Goal: Information Seeking & Learning: Check status

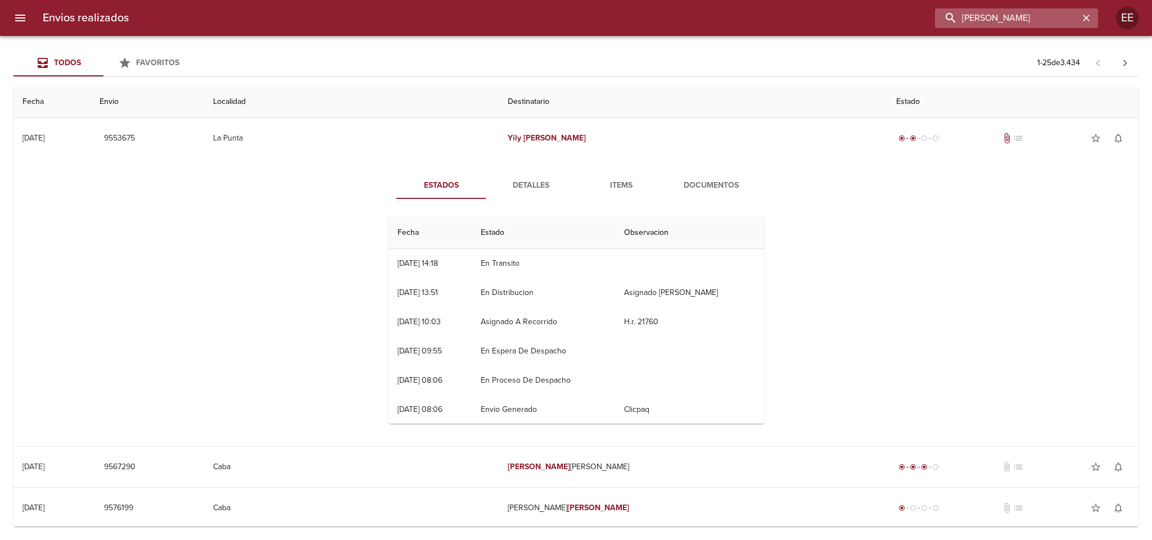
drag, startPoint x: 1043, startPoint y: 21, endPoint x: 958, endPoint y: 19, distance: 84.9
click at [958, 19] on input "[PERSON_NAME]" at bounding box center [1007, 18] width 144 height 20
paste input "[PERSON_NAME]"
type input "[PERSON_NAME]"
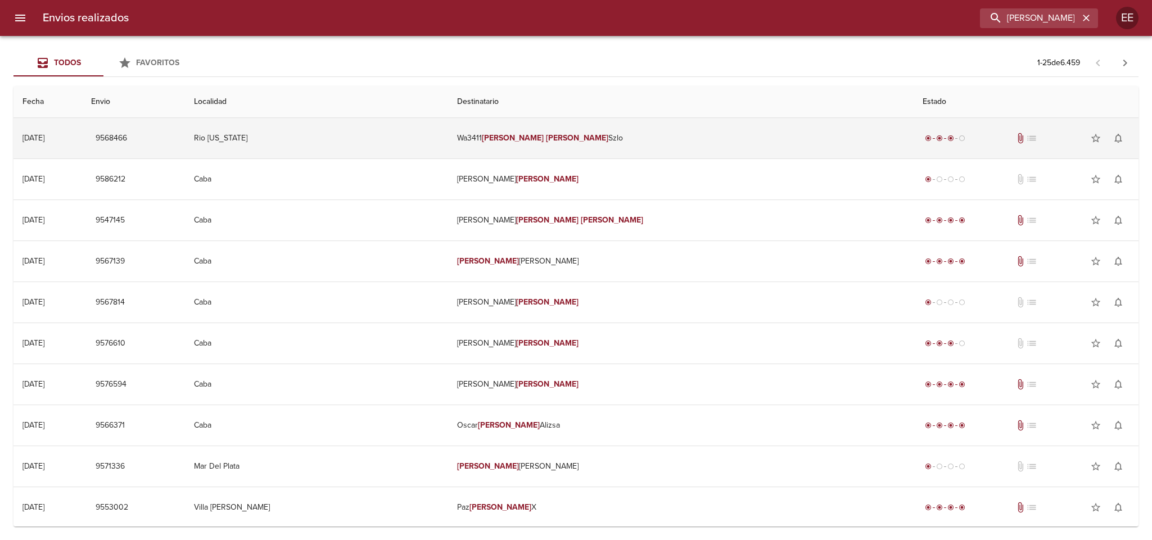
click at [424, 144] on td "Rio [US_STATE]" at bounding box center [316, 138] width 263 height 40
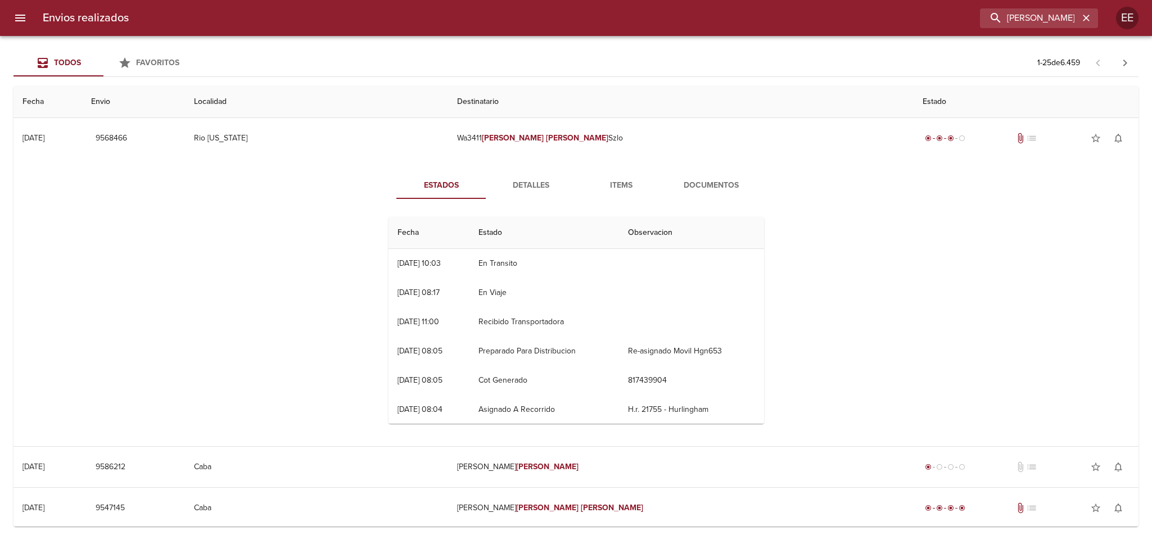
click at [537, 184] on span "Detalles" at bounding box center [531, 186] width 76 height 14
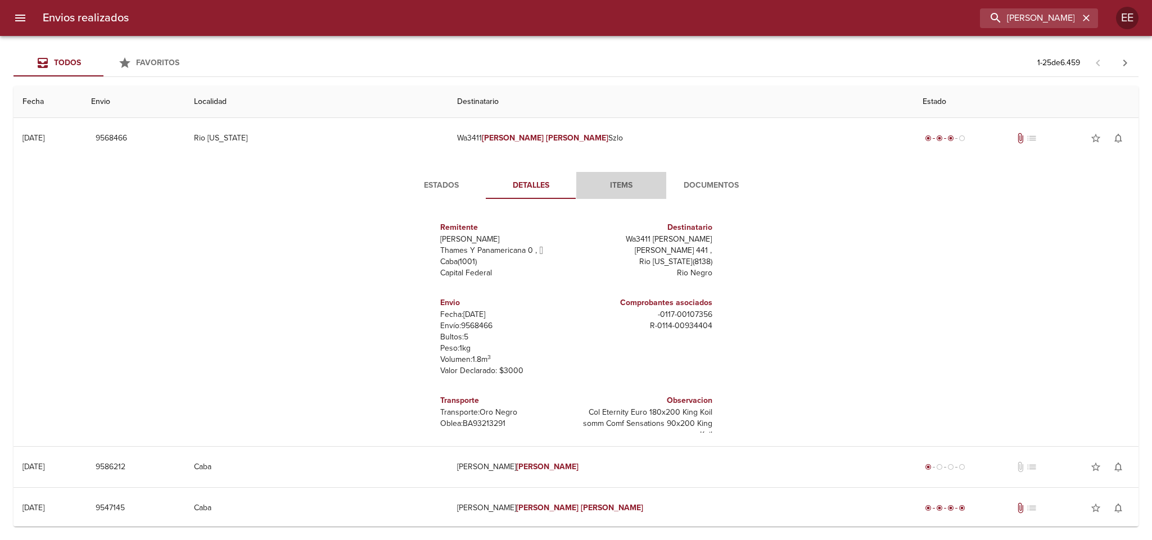
click at [611, 184] on span "Items" at bounding box center [621, 186] width 76 height 14
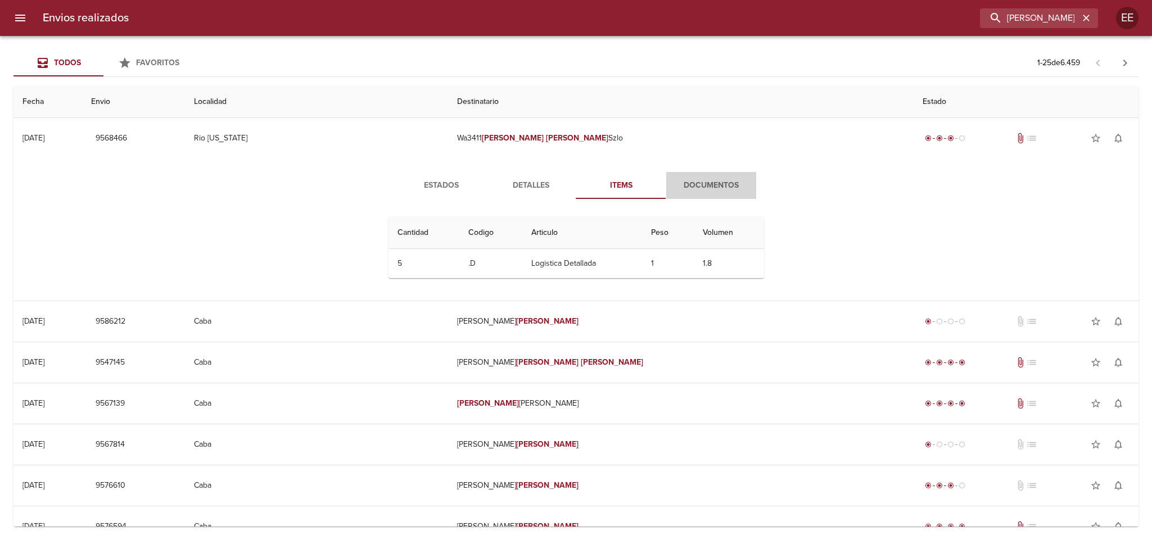
click at [690, 184] on span "Documentos" at bounding box center [711, 186] width 76 height 14
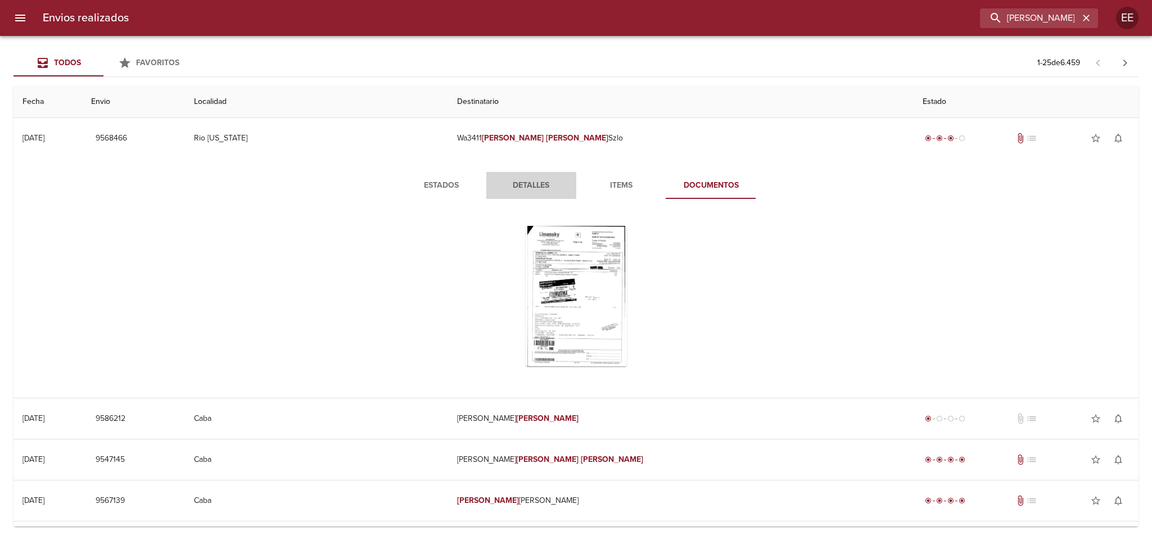
click at [536, 179] on span "Detalles" at bounding box center [531, 186] width 76 height 14
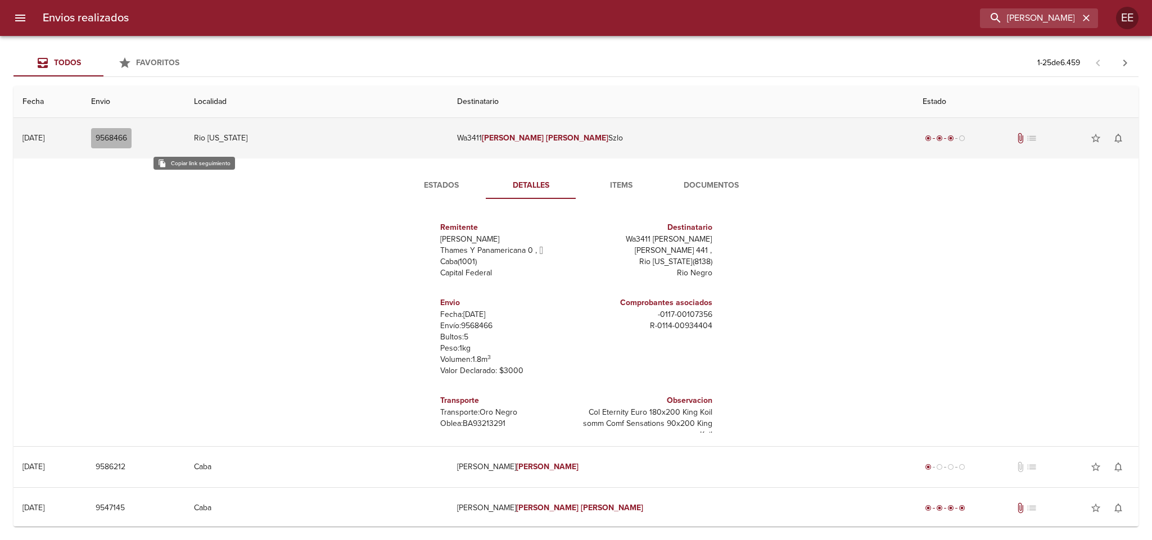
click at [127, 140] on span "9568466" at bounding box center [111, 139] width 31 height 14
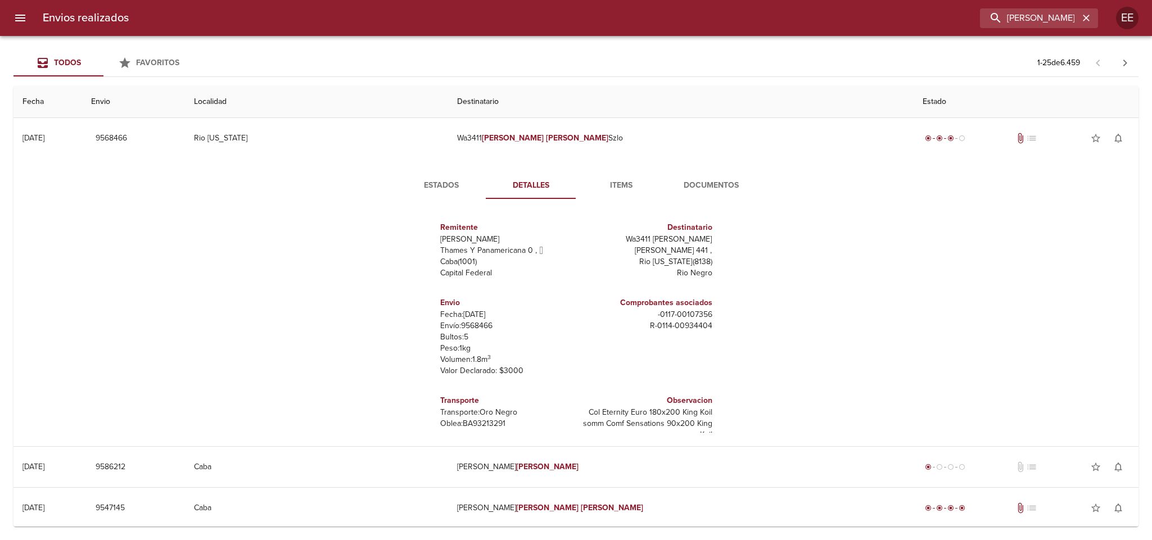
click at [427, 171] on div "Estados Detalles Items Documentos Remitente Wamaro [PERSON_NAME] Y Panamericana…" at bounding box center [575, 303] width 1107 height 288
click at [427, 178] on button "Estados" at bounding box center [441, 185] width 90 height 27
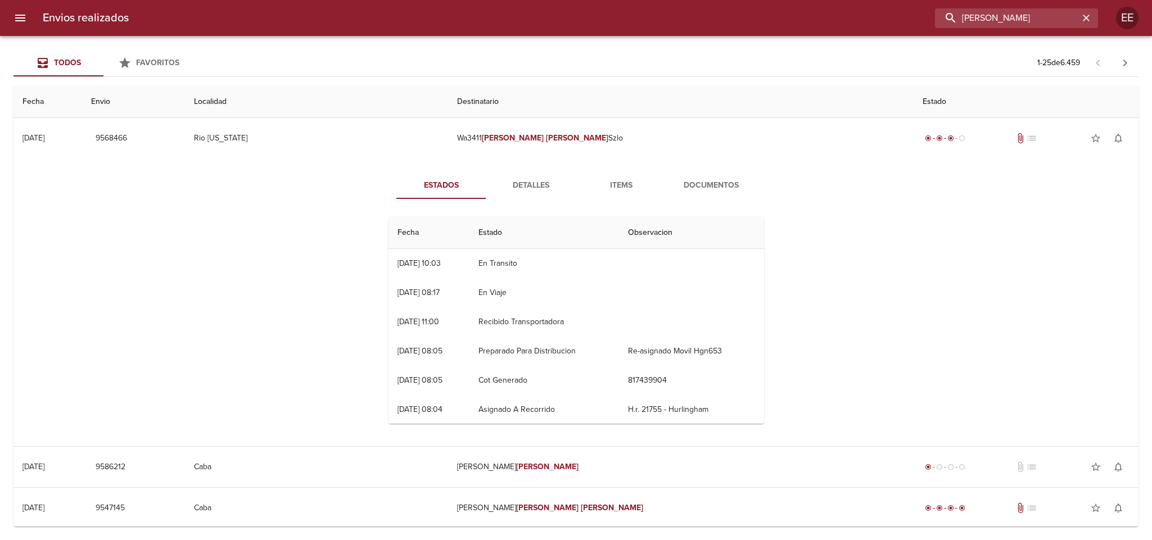
drag, startPoint x: 1009, startPoint y: 15, endPoint x: 1133, endPoint y: 32, distance: 124.9
click at [1151, 19] on div "Envios realizados [PERSON_NAME] EE" at bounding box center [576, 18] width 1152 height 36
paste input "[PERSON_NAME] BP"
type input "[PERSON_NAME] BP"
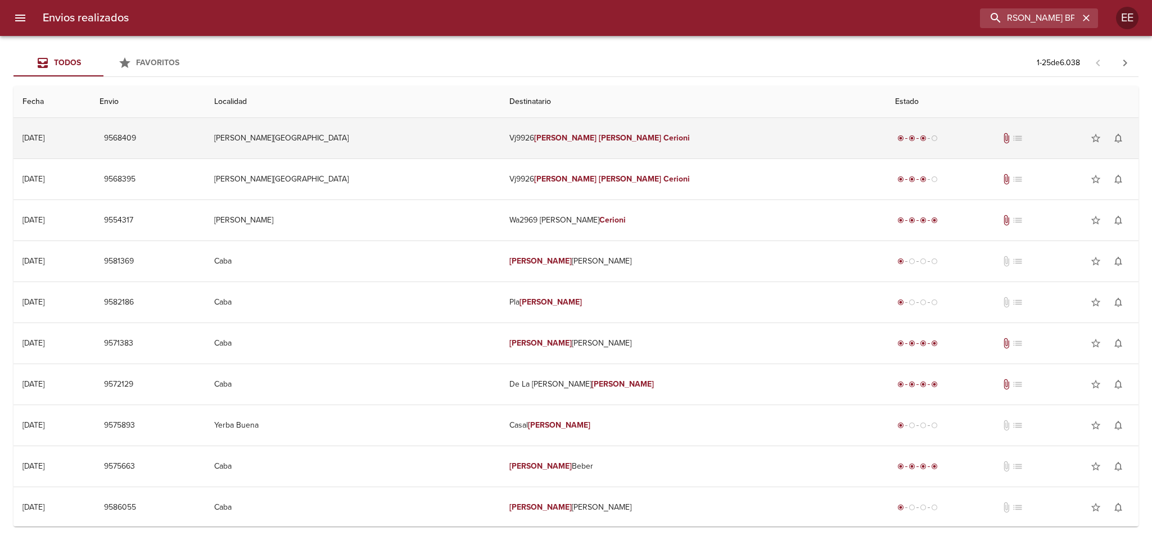
scroll to position [0, 0]
click at [444, 147] on td "[PERSON_NAME][GEOGRAPHIC_DATA]" at bounding box center [353, 138] width 296 height 40
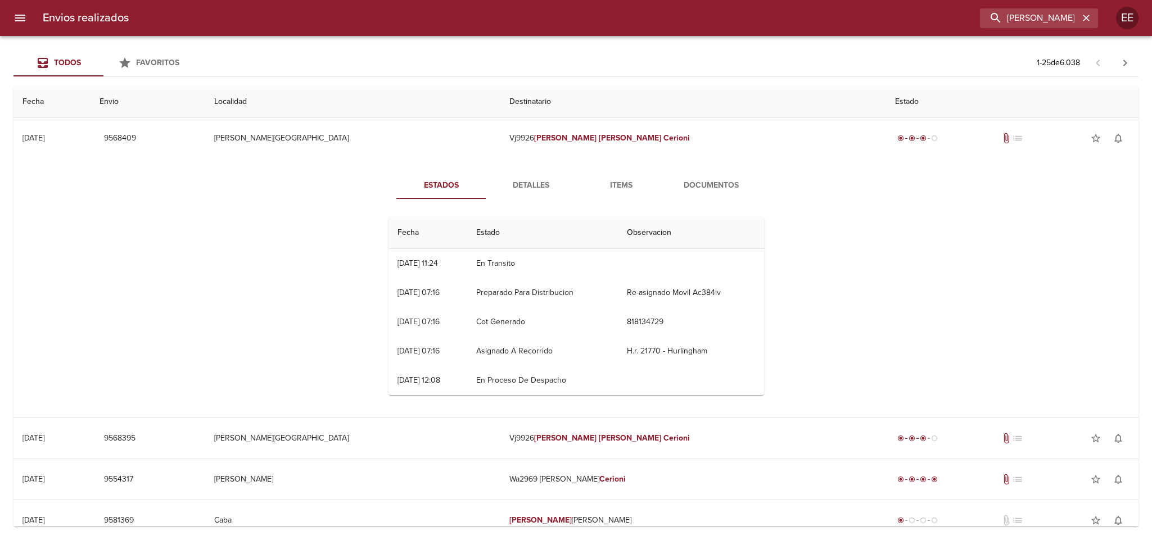
click at [624, 181] on span "Items" at bounding box center [621, 186] width 76 height 14
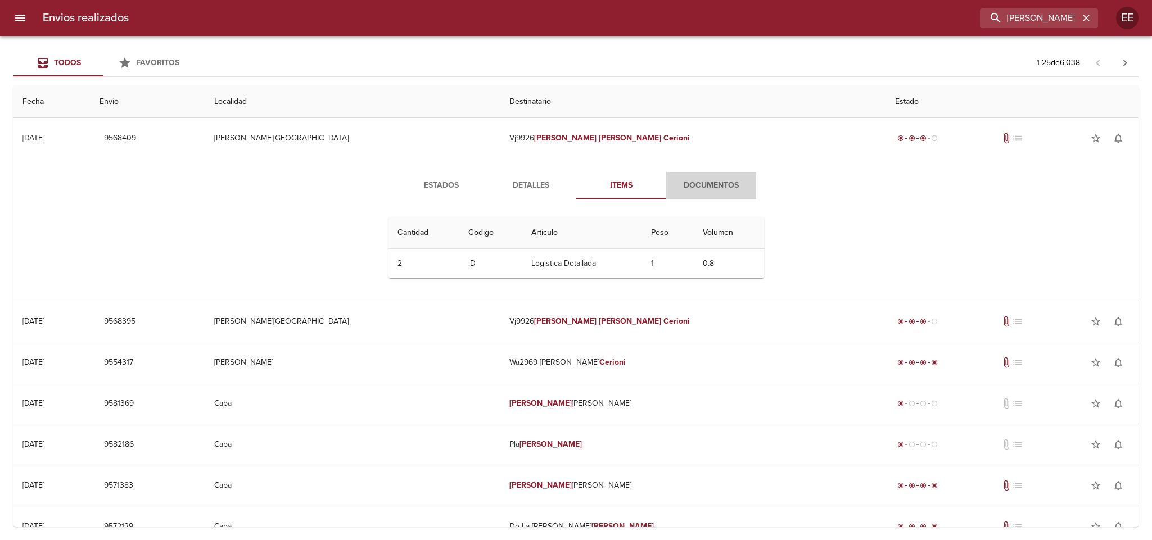
click at [688, 186] on span "Documentos" at bounding box center [711, 186] width 76 height 14
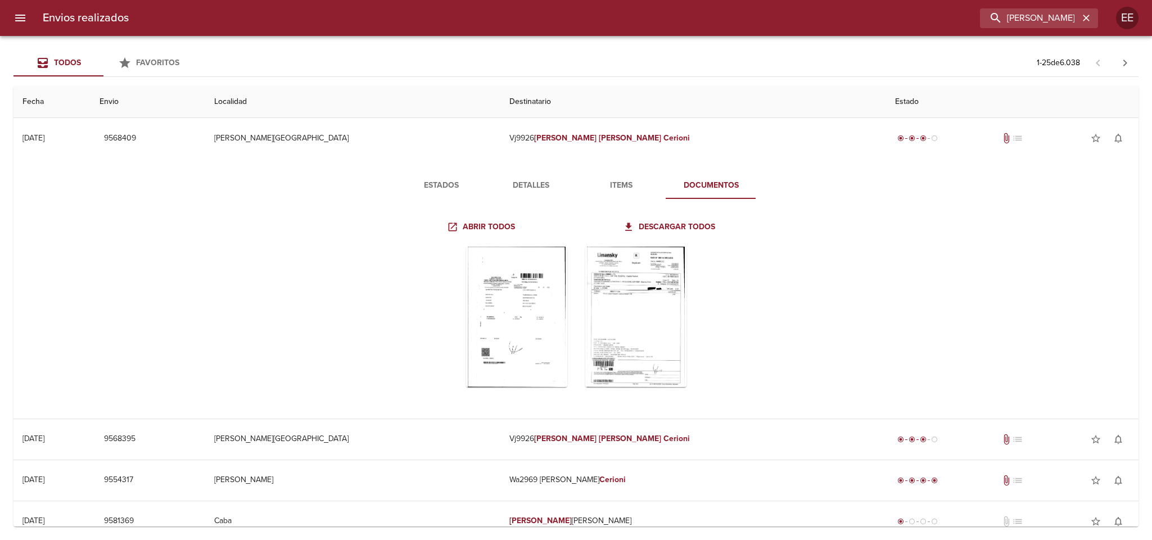
click at [523, 183] on span "Detalles" at bounding box center [531, 186] width 76 height 14
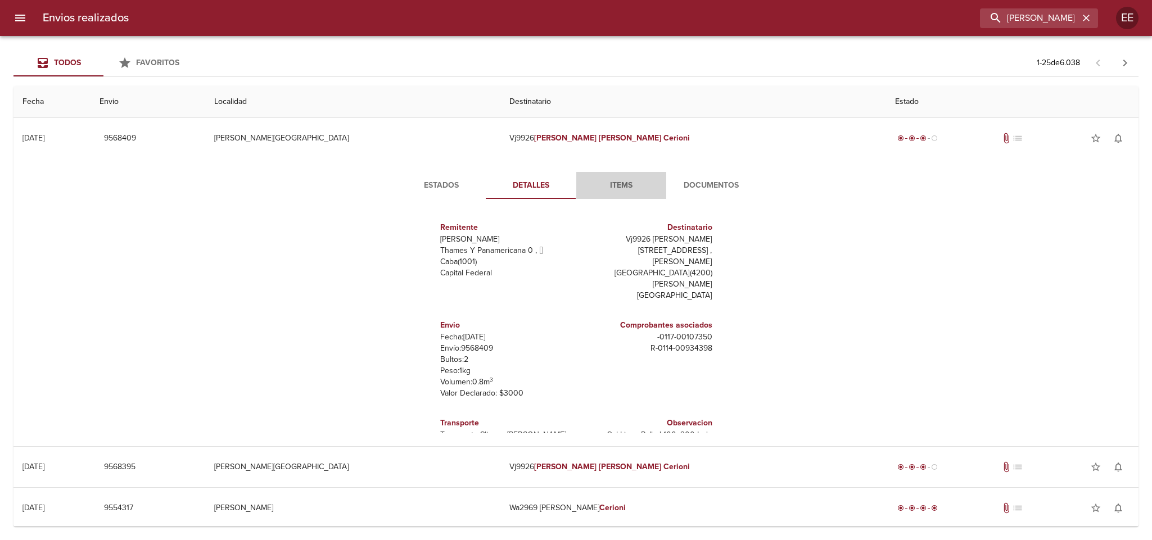
click at [613, 183] on span "Items" at bounding box center [621, 186] width 76 height 14
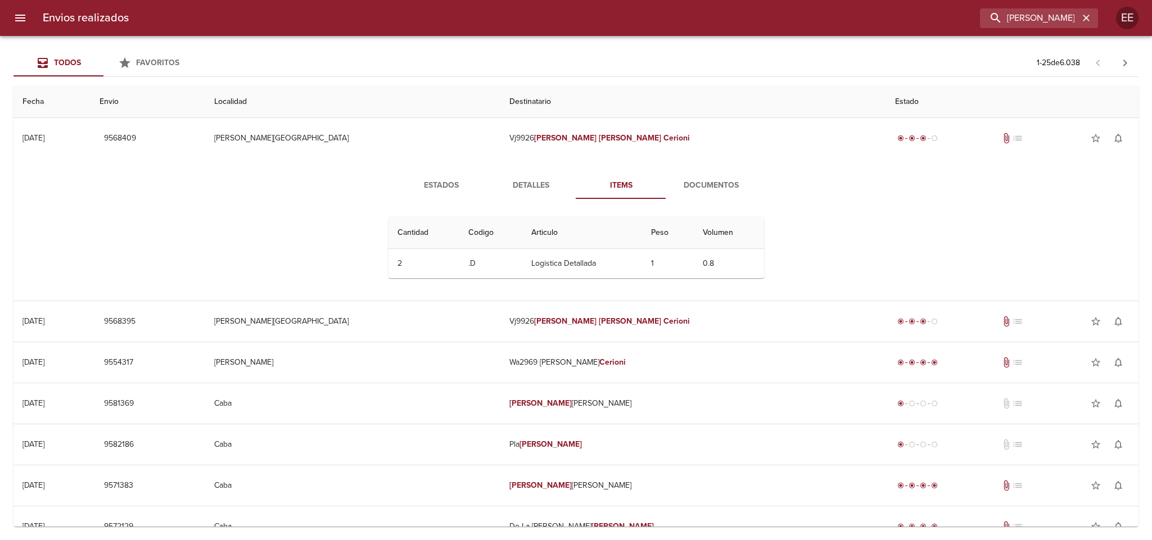
click at [679, 175] on button "Documentos" at bounding box center [711, 185] width 90 height 27
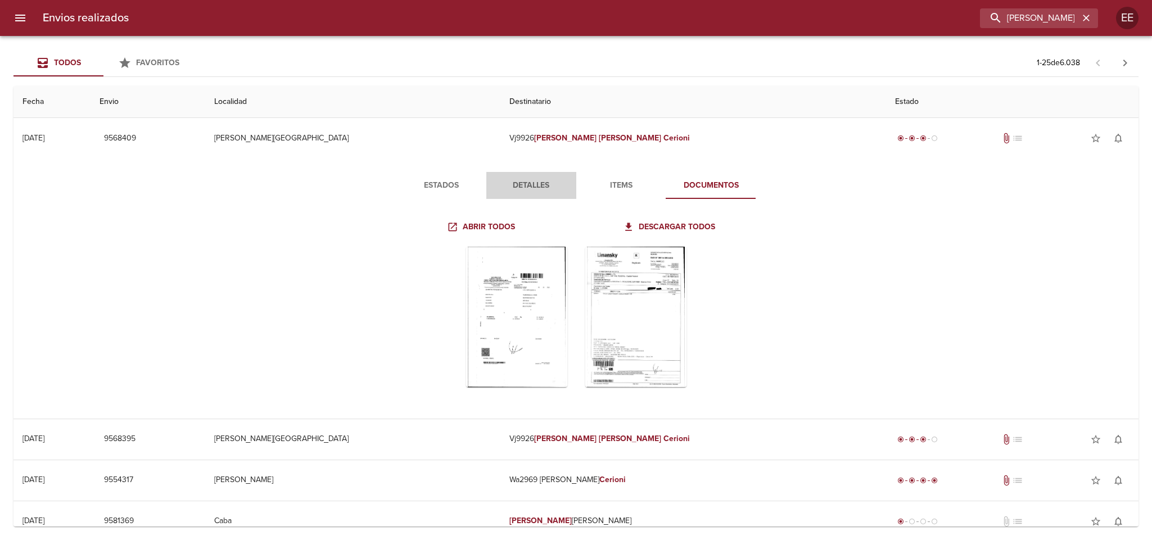
click at [523, 172] on button "Detalles" at bounding box center [531, 185] width 90 height 27
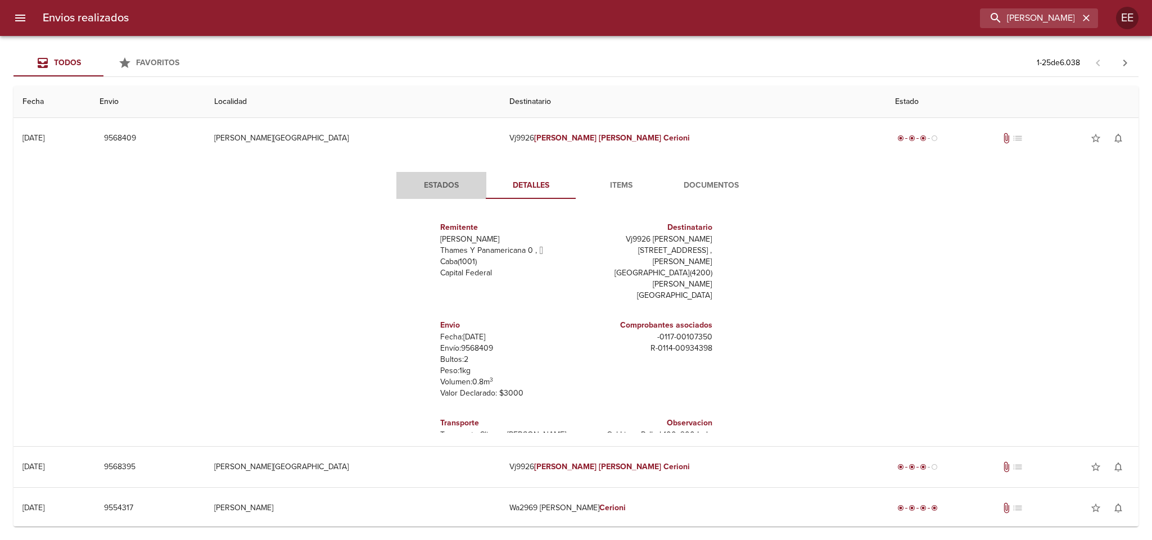
click at [432, 184] on span "Estados" at bounding box center [441, 186] width 76 height 14
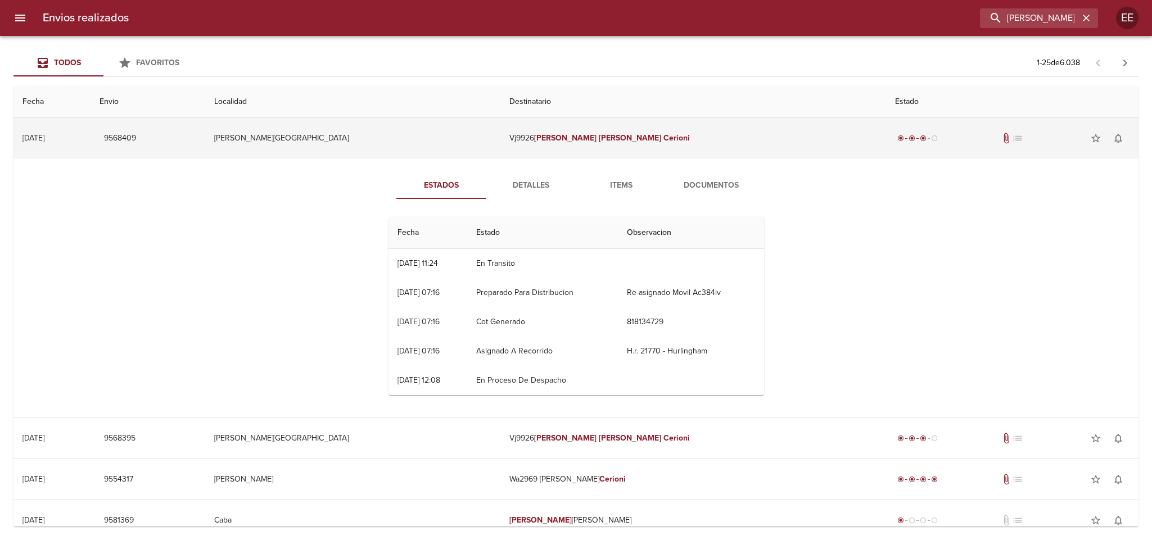
click at [459, 136] on td "[PERSON_NAME][GEOGRAPHIC_DATA]" at bounding box center [353, 138] width 296 height 40
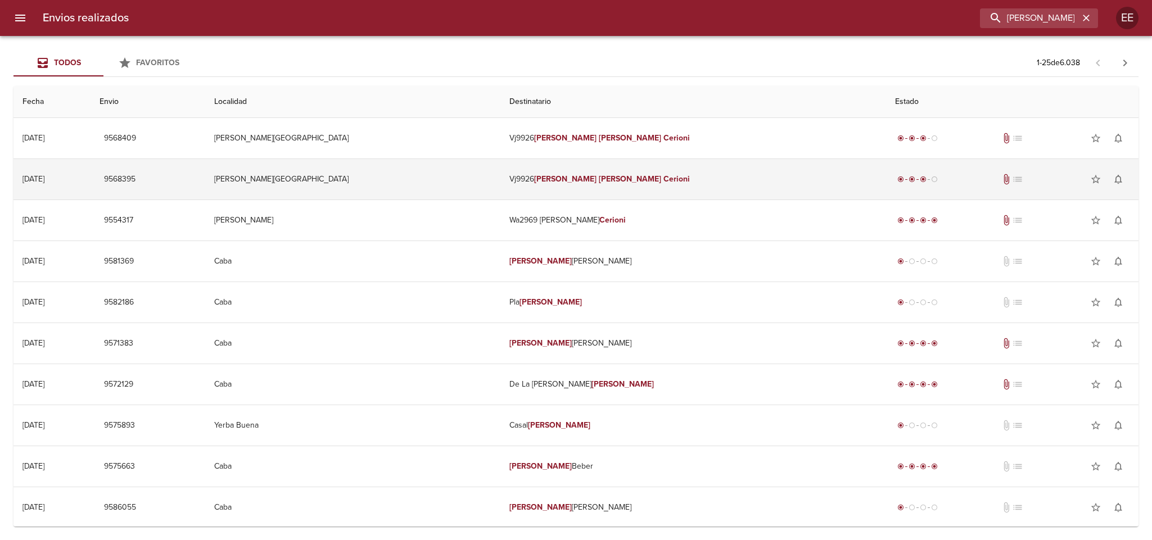
click at [446, 181] on td "[PERSON_NAME][GEOGRAPHIC_DATA]" at bounding box center [353, 179] width 296 height 40
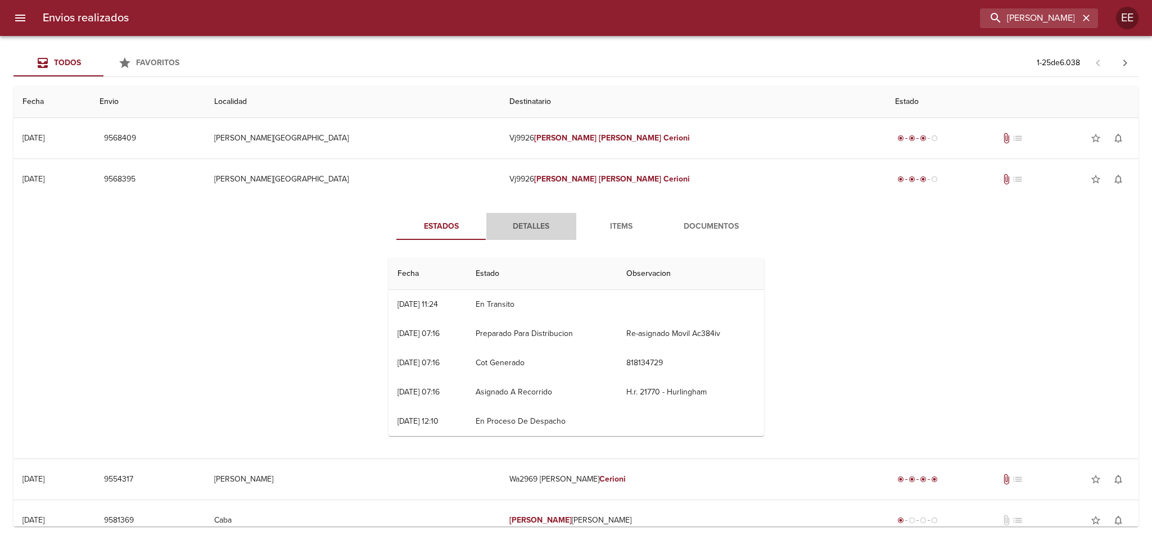
click at [510, 223] on span "Detalles" at bounding box center [531, 227] width 76 height 14
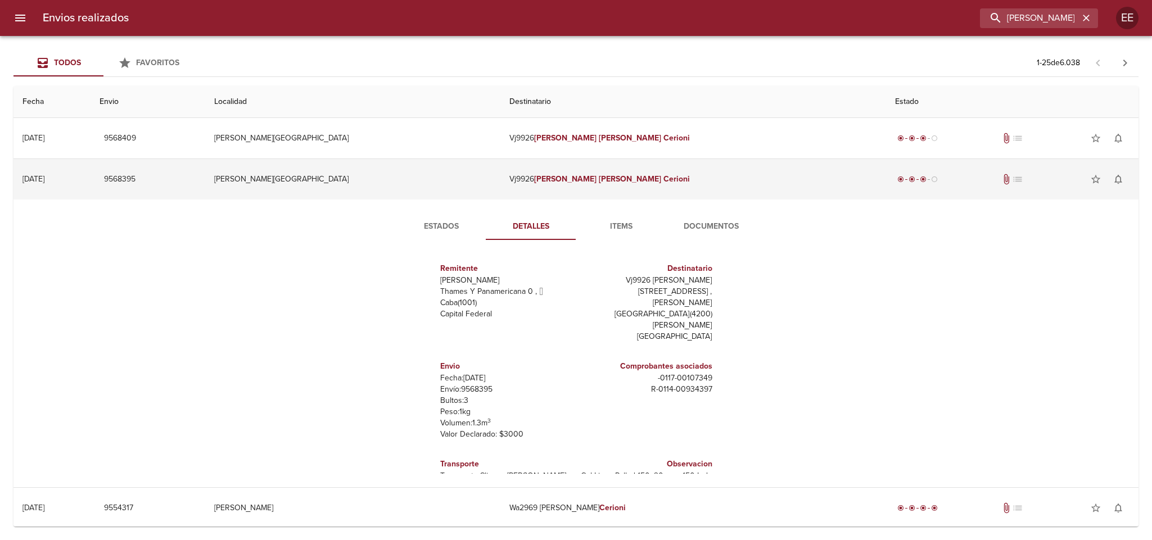
click at [450, 190] on td "[PERSON_NAME][GEOGRAPHIC_DATA]" at bounding box center [353, 179] width 296 height 40
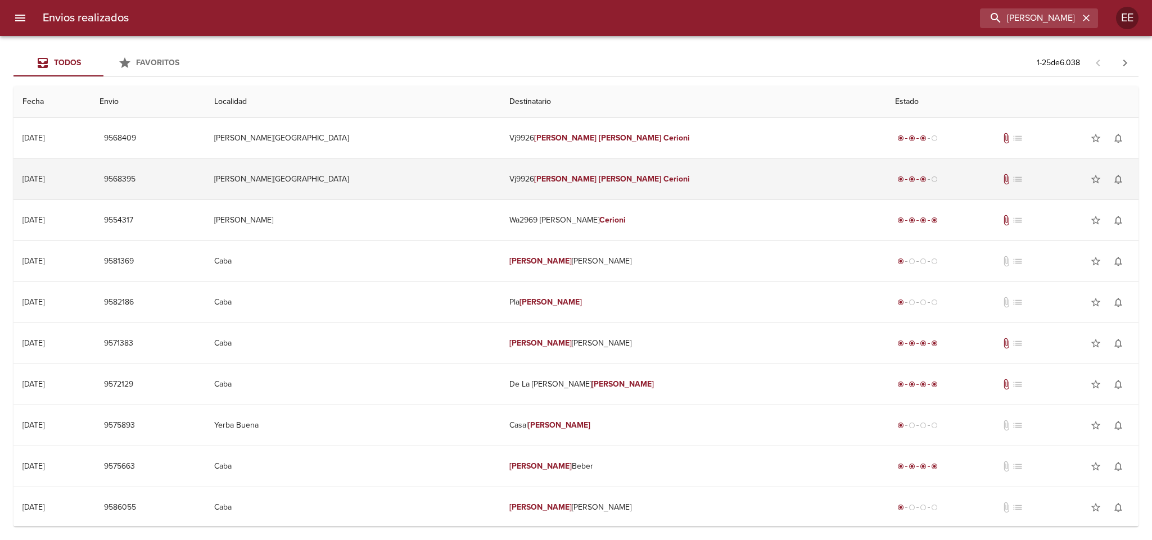
drag, startPoint x: 420, startPoint y: 176, endPoint x: 417, endPoint y: 189, distance: 13.4
click at [420, 177] on td "[PERSON_NAME][GEOGRAPHIC_DATA]" at bounding box center [353, 179] width 296 height 40
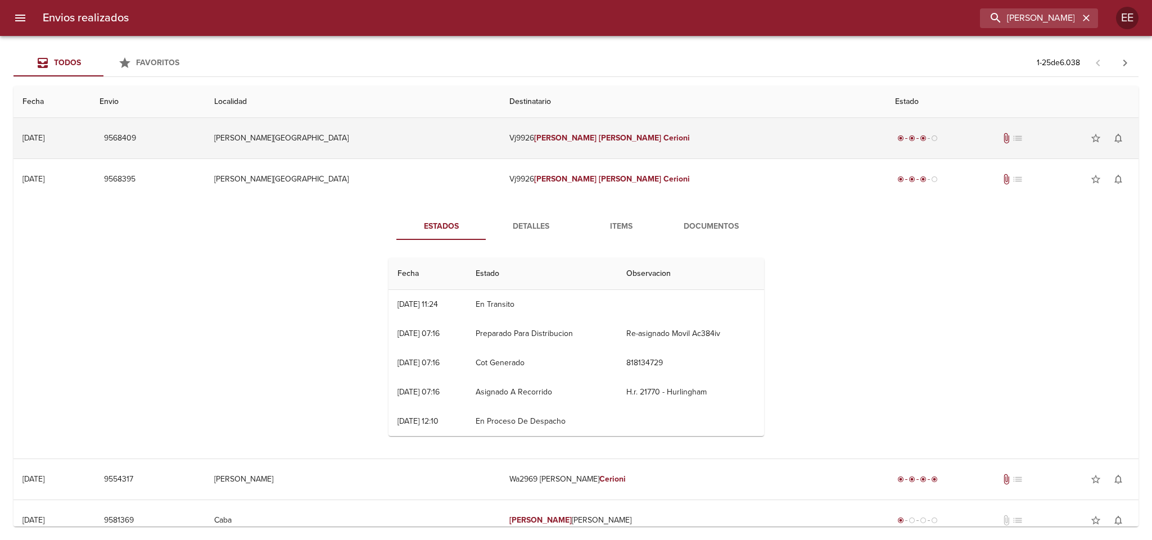
click at [466, 140] on td "[PERSON_NAME][GEOGRAPHIC_DATA]" at bounding box center [353, 138] width 296 height 40
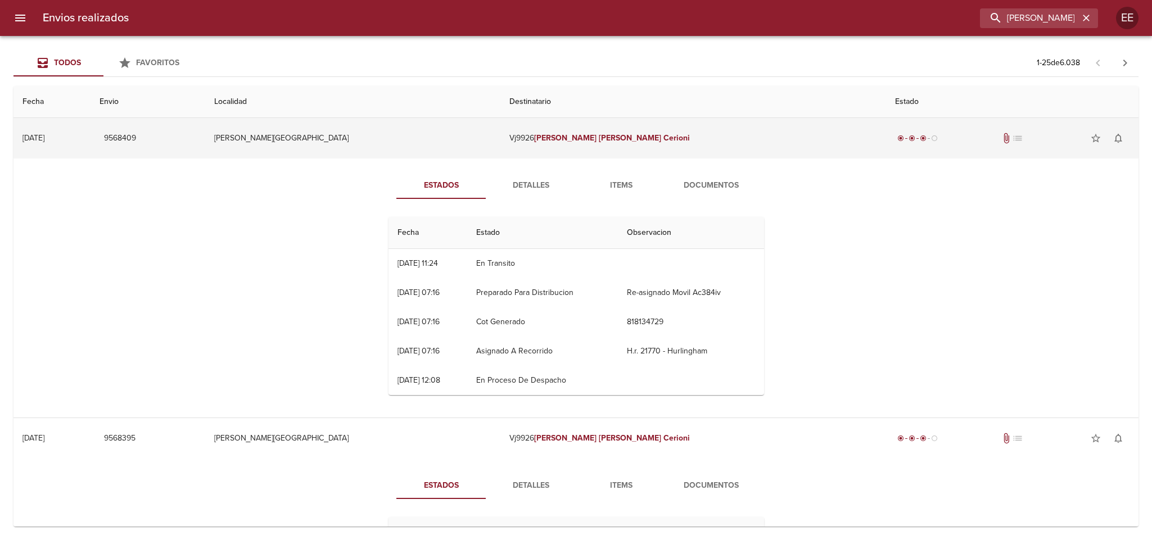
click at [427, 142] on td "[PERSON_NAME][GEOGRAPHIC_DATA]" at bounding box center [353, 138] width 296 height 40
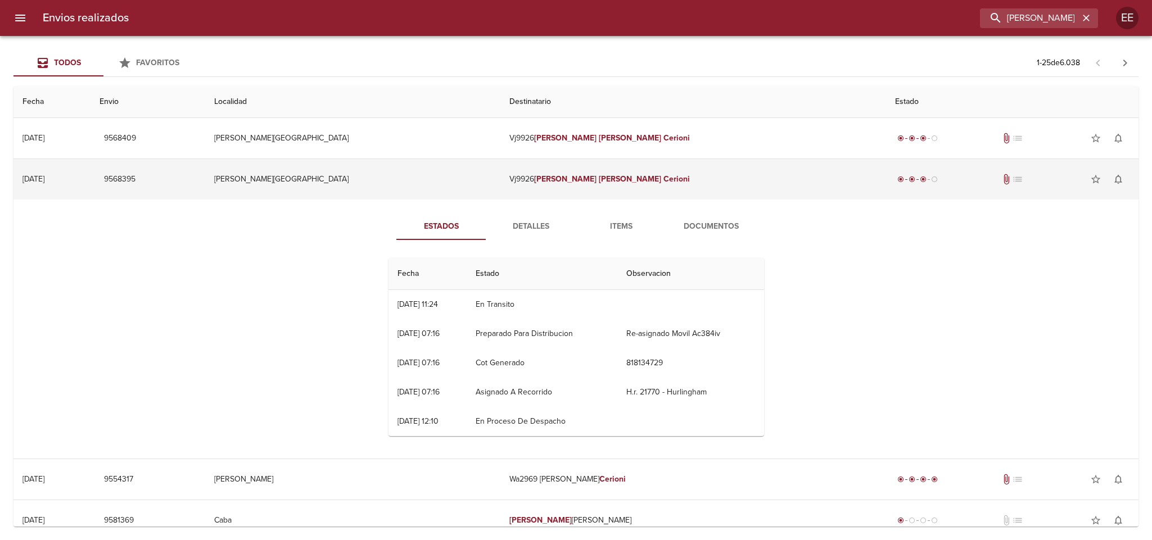
drag, startPoint x: 412, startPoint y: 173, endPoint x: 415, endPoint y: 179, distance: 7.3
click at [414, 173] on td "[PERSON_NAME][GEOGRAPHIC_DATA]" at bounding box center [353, 179] width 296 height 40
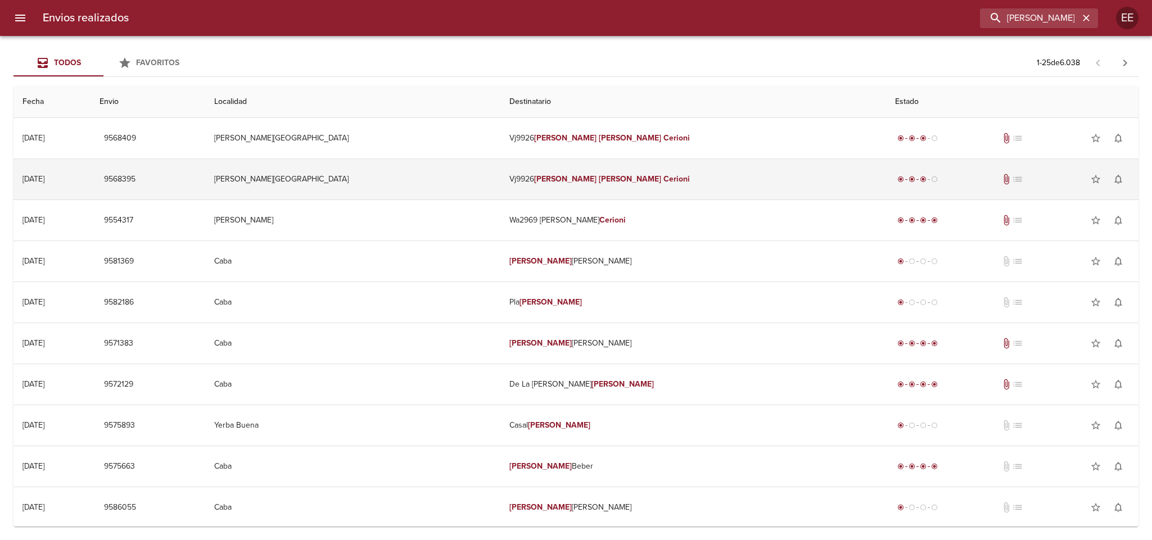
click at [432, 167] on td "[PERSON_NAME][GEOGRAPHIC_DATA]" at bounding box center [353, 179] width 296 height 40
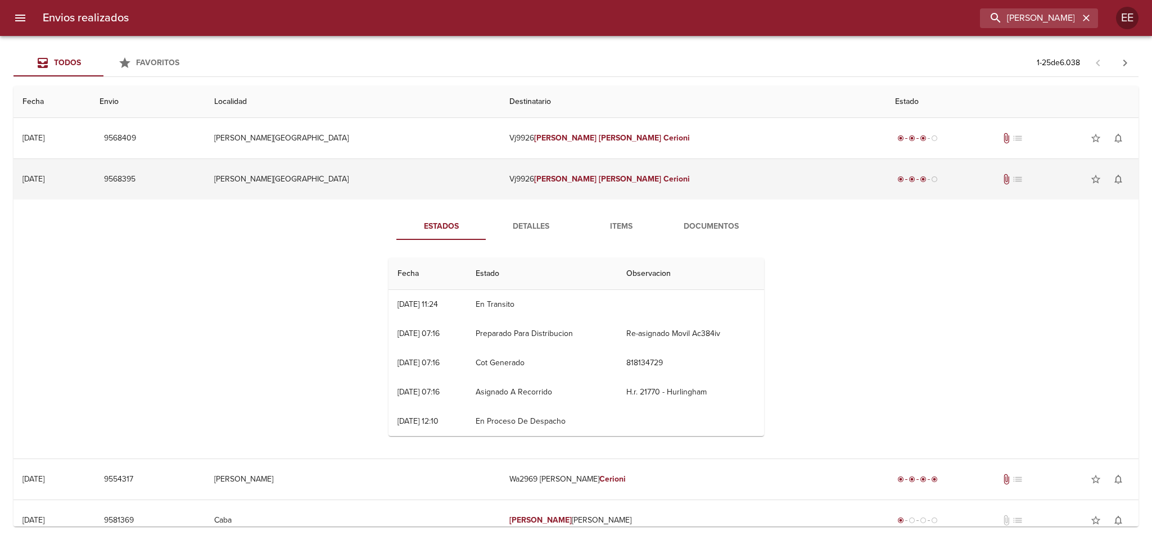
click at [445, 181] on td "[PERSON_NAME][GEOGRAPHIC_DATA]" at bounding box center [353, 179] width 296 height 40
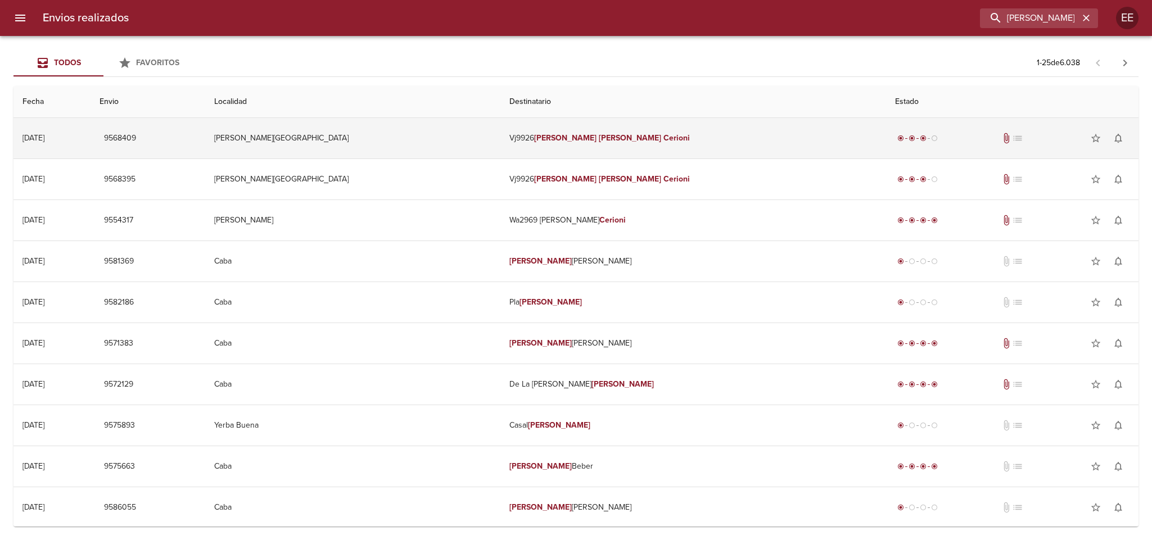
click at [445, 138] on td "[PERSON_NAME][GEOGRAPHIC_DATA]" at bounding box center [353, 138] width 296 height 40
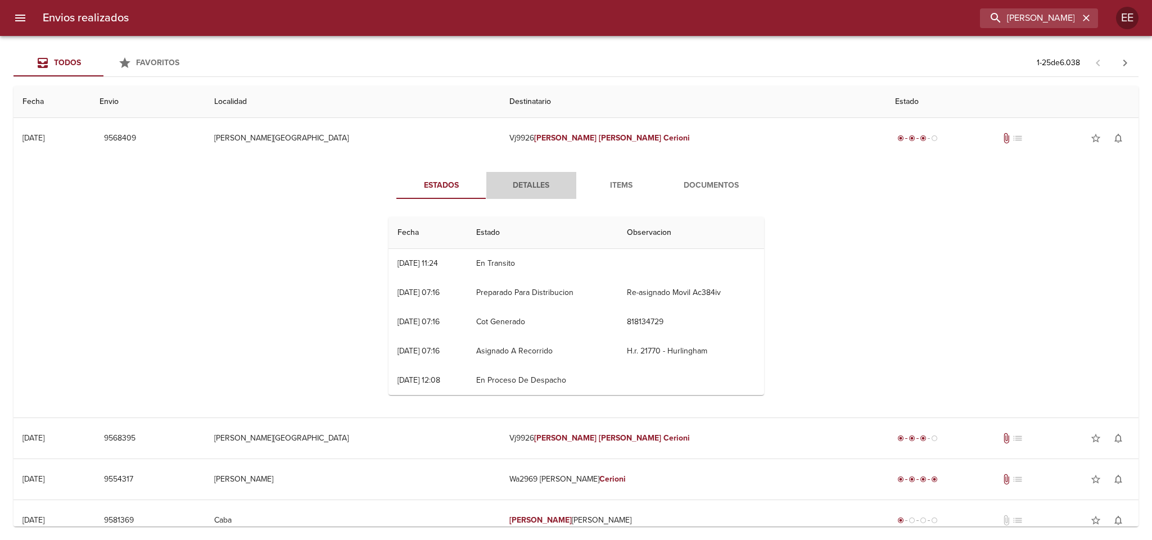
drag, startPoint x: 523, startPoint y: 183, endPoint x: 472, endPoint y: 181, distance: 50.6
click at [522, 183] on span "Detalles" at bounding box center [531, 186] width 76 height 14
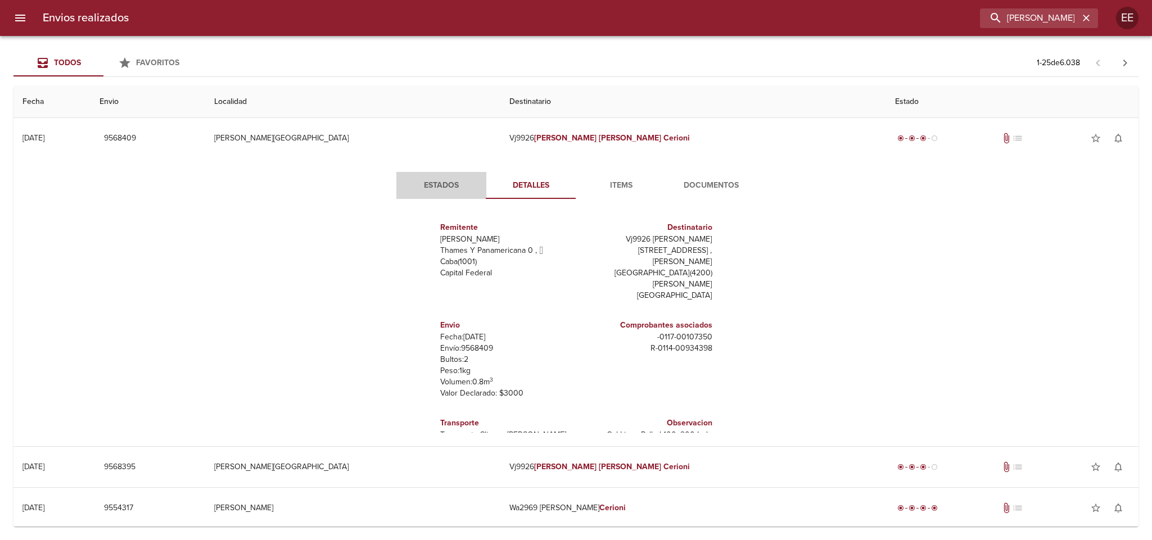
click at [445, 184] on span "Estados" at bounding box center [441, 186] width 76 height 14
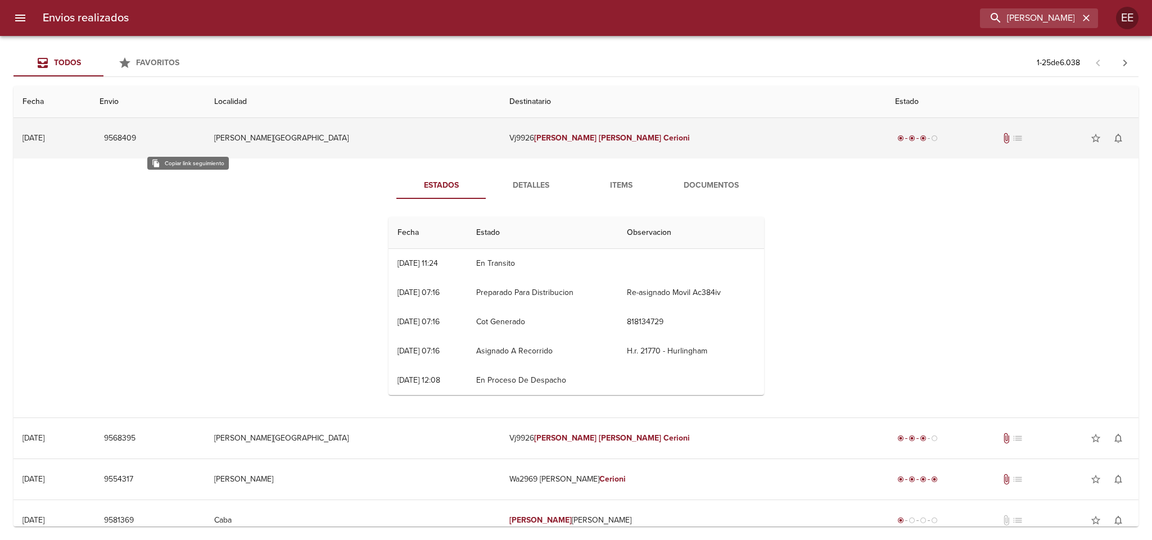
click at [136, 136] on span "9568409" at bounding box center [120, 139] width 32 height 14
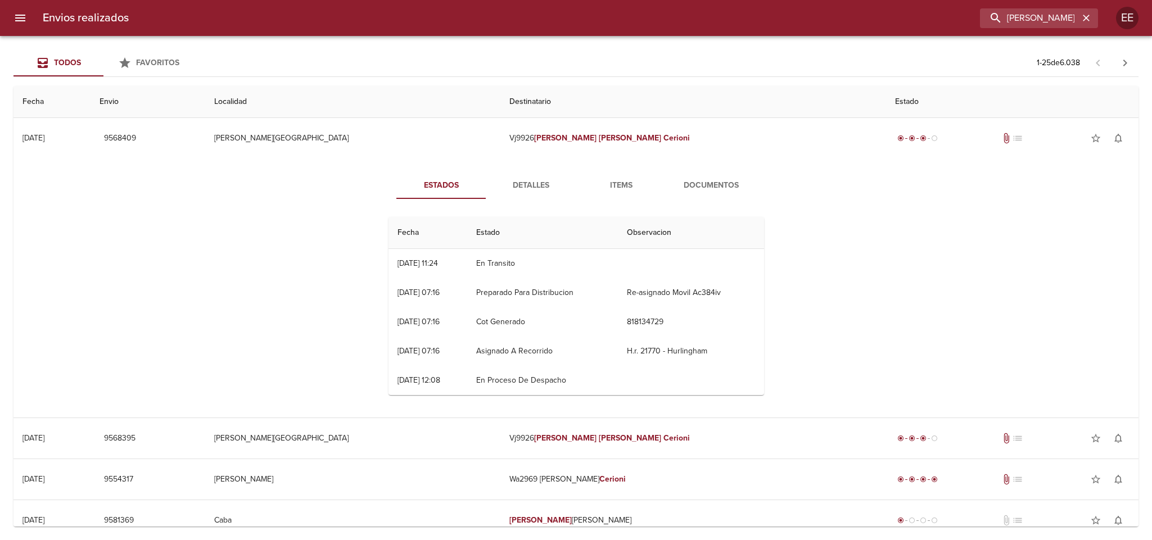
click at [130, 265] on div "Estados Detalles Items Documentos Fecha Estado Observacion 10/09 [DATE] 11:24 E…" at bounding box center [575, 288] width 1107 height 259
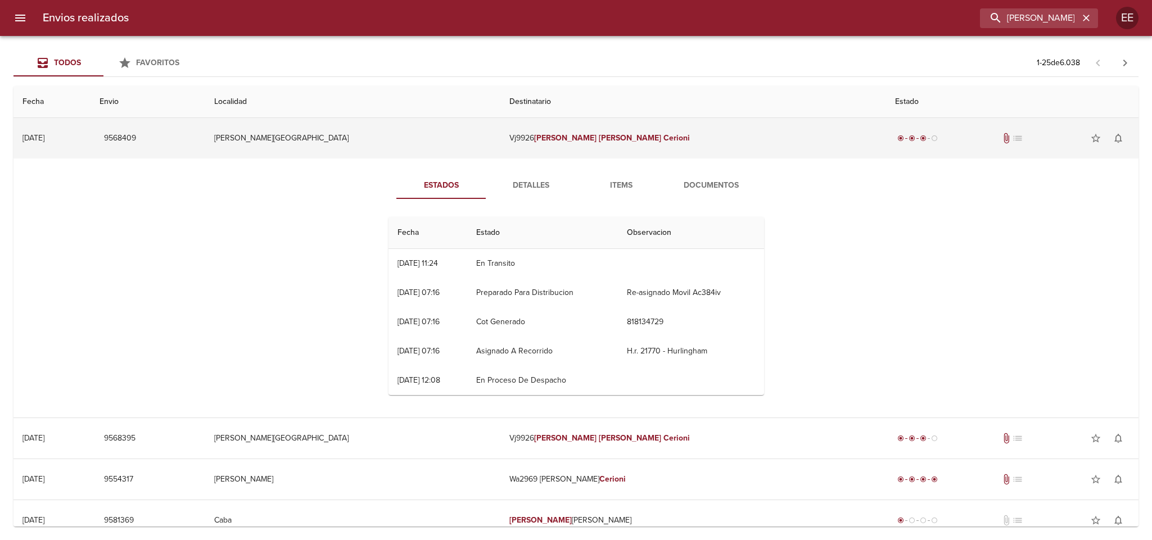
click at [205, 139] on td "9568409" at bounding box center [148, 138] width 114 height 40
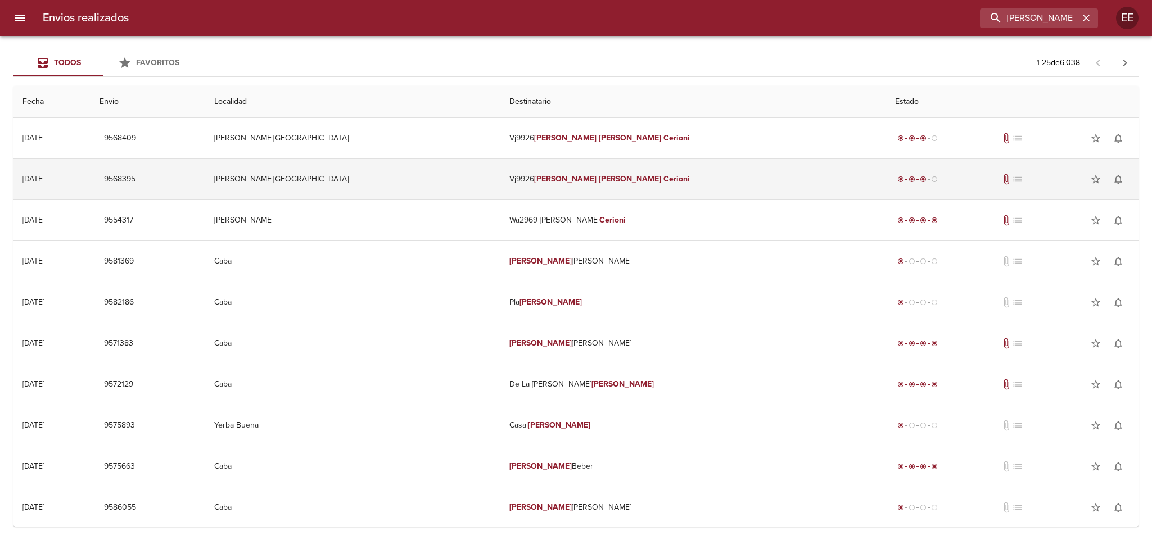
click at [429, 179] on td "[PERSON_NAME][GEOGRAPHIC_DATA]" at bounding box center [353, 179] width 296 height 40
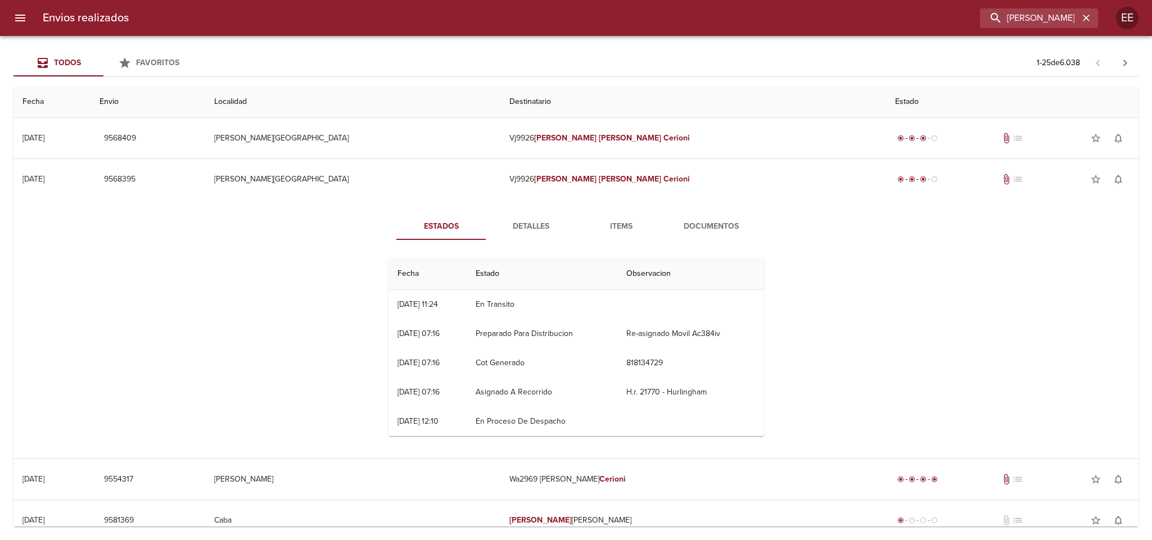
click at [529, 228] on span "Detalles" at bounding box center [531, 227] width 76 height 14
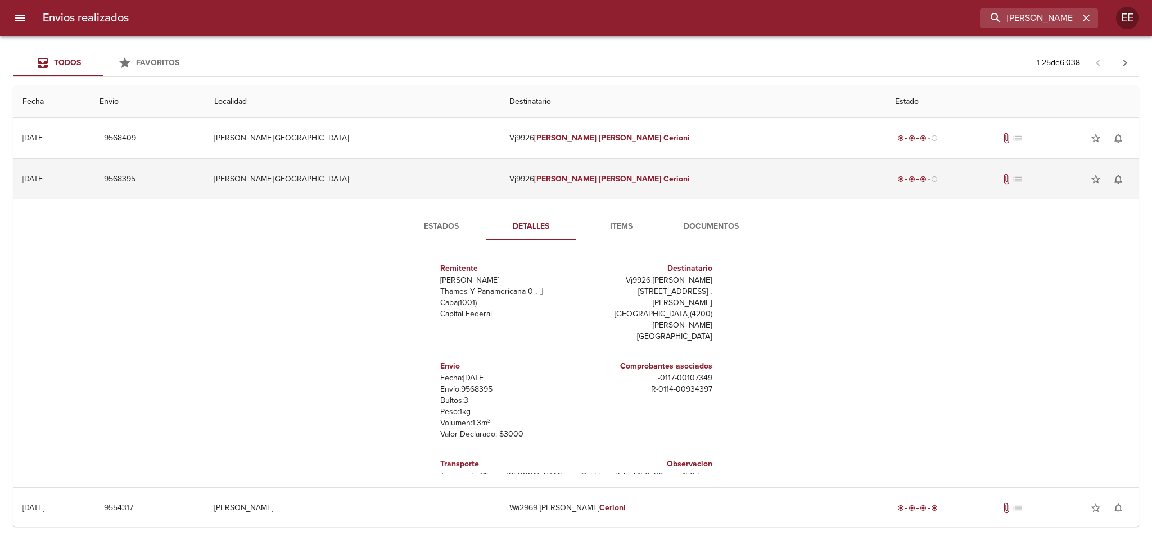
click at [400, 183] on td "[PERSON_NAME][GEOGRAPHIC_DATA]" at bounding box center [353, 179] width 296 height 40
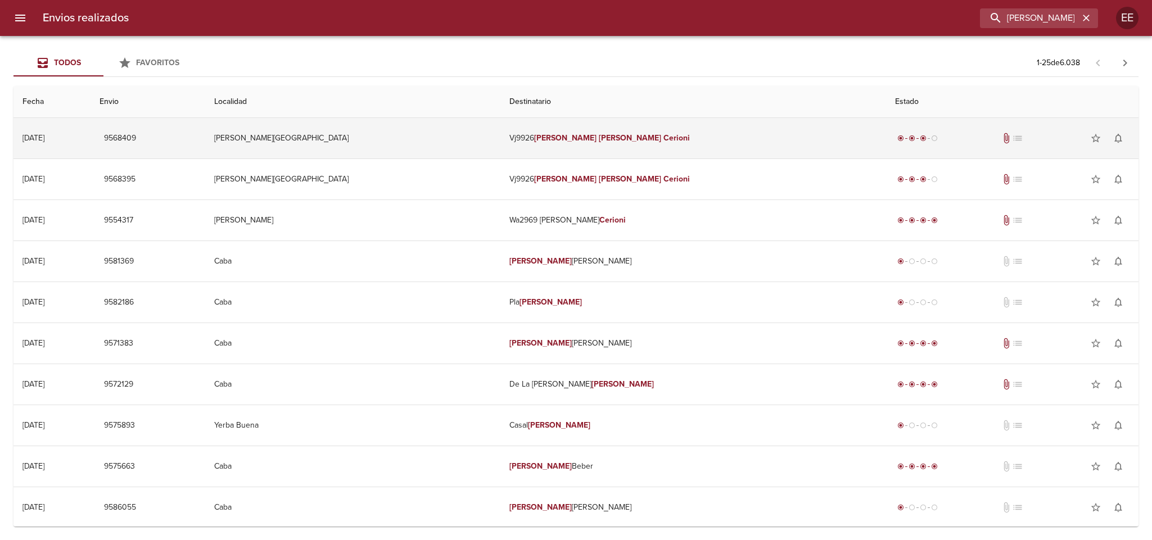
drag, startPoint x: 417, startPoint y: 145, endPoint x: 429, endPoint y: 147, distance: 12.0
click at [418, 145] on td "[PERSON_NAME][GEOGRAPHIC_DATA]" at bounding box center [353, 138] width 296 height 40
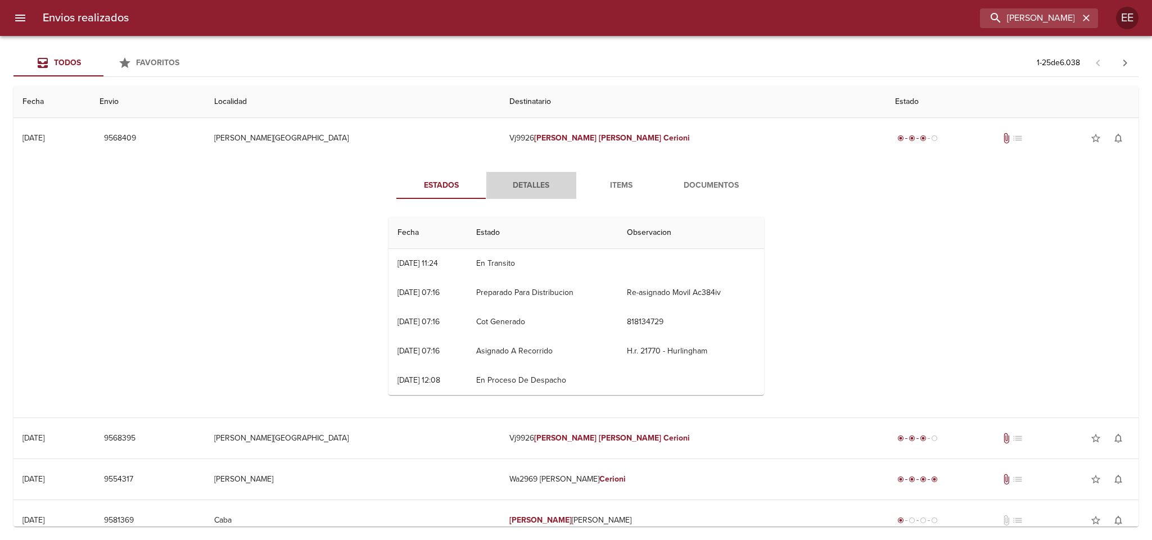
click at [525, 184] on span "Detalles" at bounding box center [531, 186] width 76 height 14
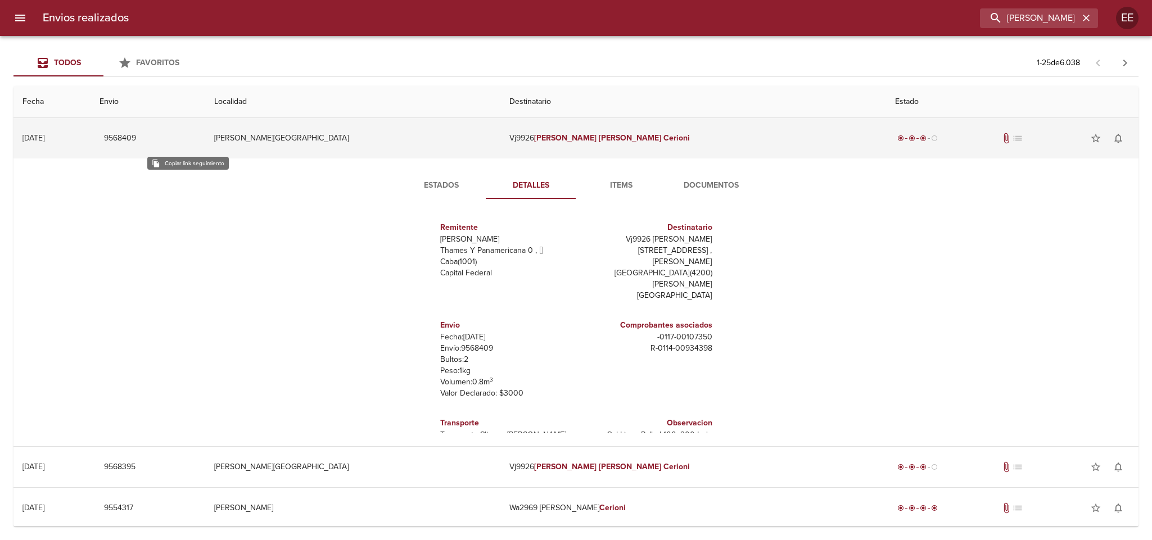
click at [136, 139] on span "9568409" at bounding box center [120, 139] width 32 height 14
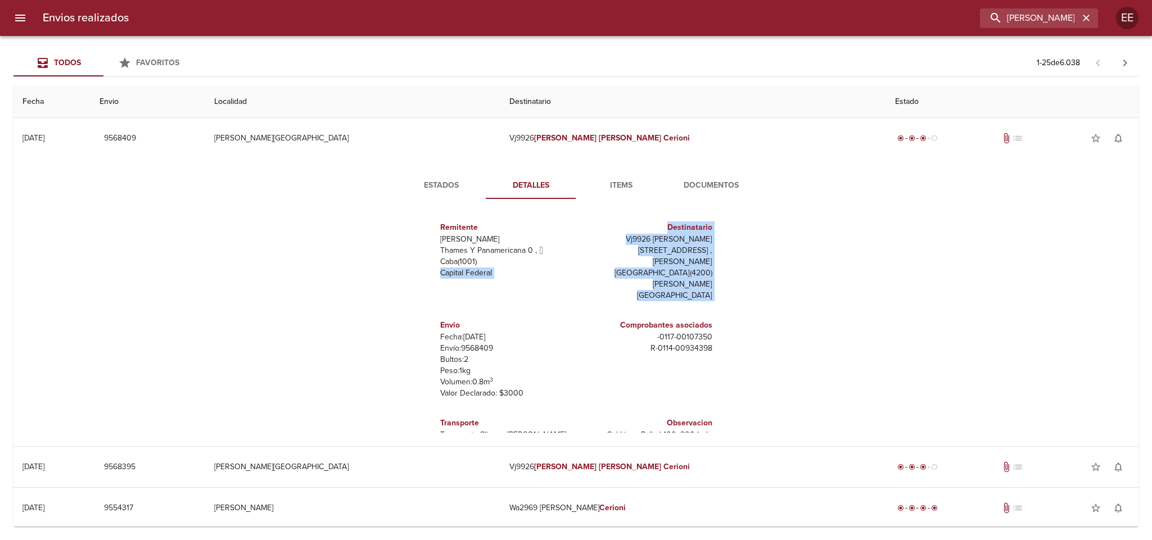
drag, startPoint x: 100, startPoint y: 287, endPoint x: 229, endPoint y: 272, distance: 130.8
click at [102, 287] on div "Estados Detalles Items Documentos Remitente Wamaro [PERSON_NAME] Y Panamericana…" at bounding box center [575, 303] width 1107 height 288
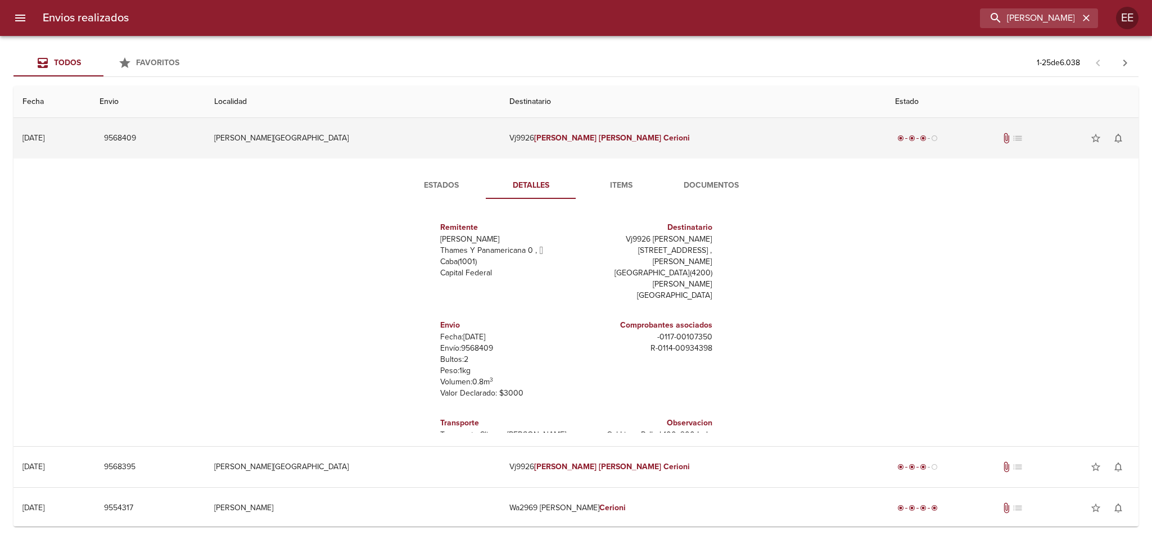
click at [443, 138] on td "[PERSON_NAME][GEOGRAPHIC_DATA]" at bounding box center [353, 138] width 296 height 40
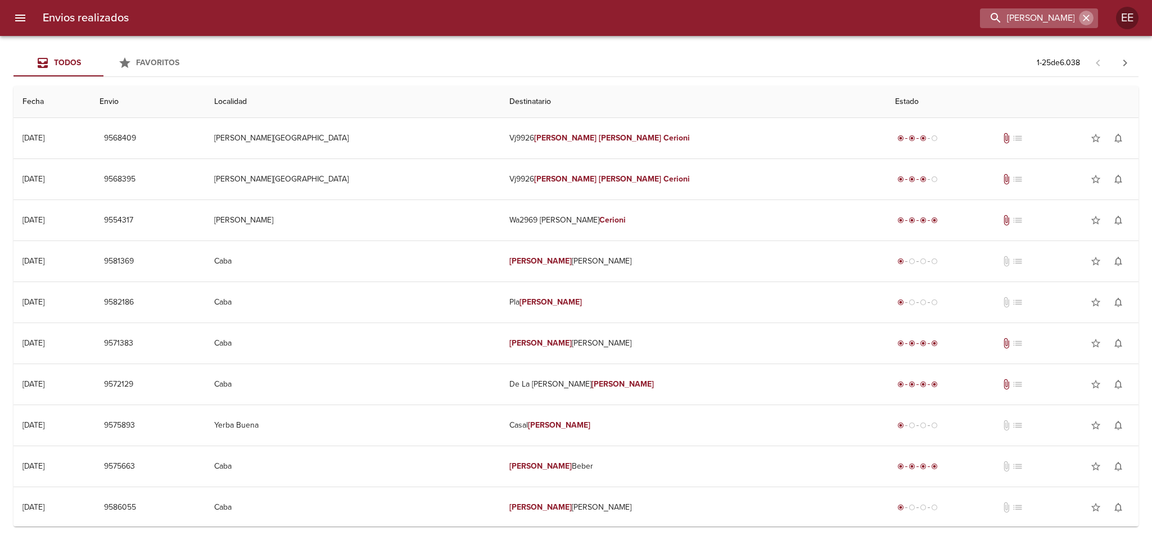
click at [1082, 17] on icon "button" at bounding box center [1086, 17] width 11 height 11
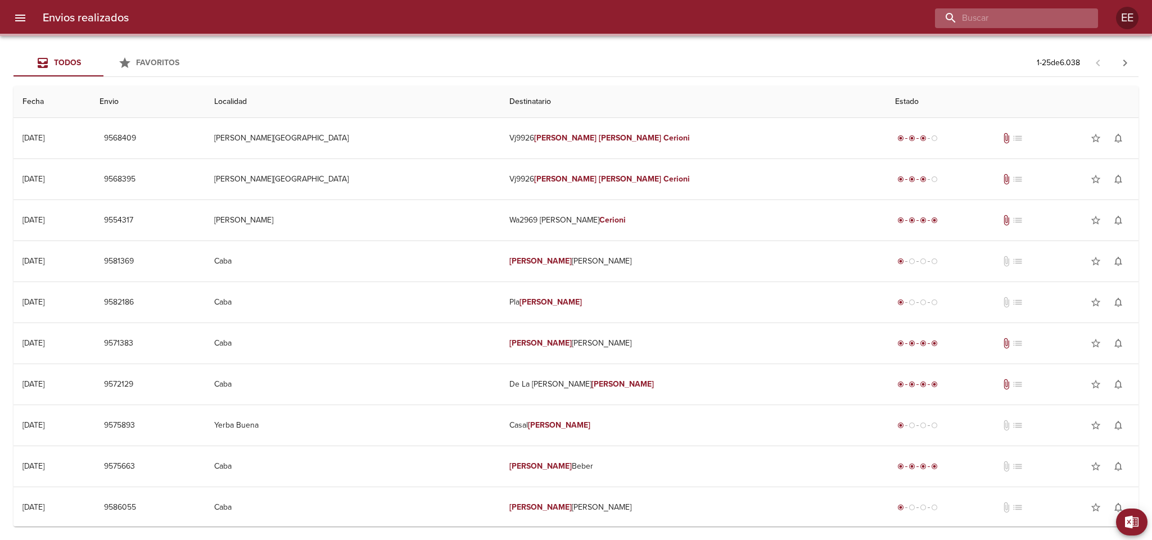
click at [1028, 19] on input "buscar" at bounding box center [1007, 18] width 144 height 20
click at [979, 19] on input "buscar" at bounding box center [1007, 18] width 144 height 20
paste input "[PERSON_NAME]"
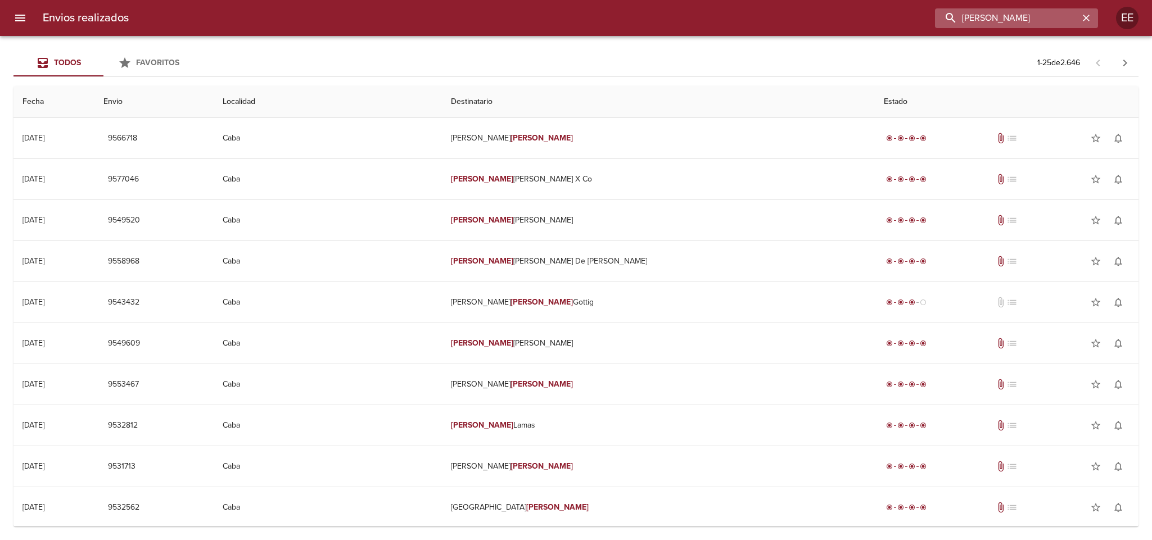
click at [1070, 17] on input "[PERSON_NAME]" at bounding box center [1007, 18] width 144 height 20
drag, startPoint x: 1074, startPoint y: 17, endPoint x: 793, endPoint y: 31, distance: 280.4
click at [795, 30] on div "Envios realizados [PERSON_NAME] EE" at bounding box center [576, 18] width 1152 height 36
paste input "[PERSON_NAME]"
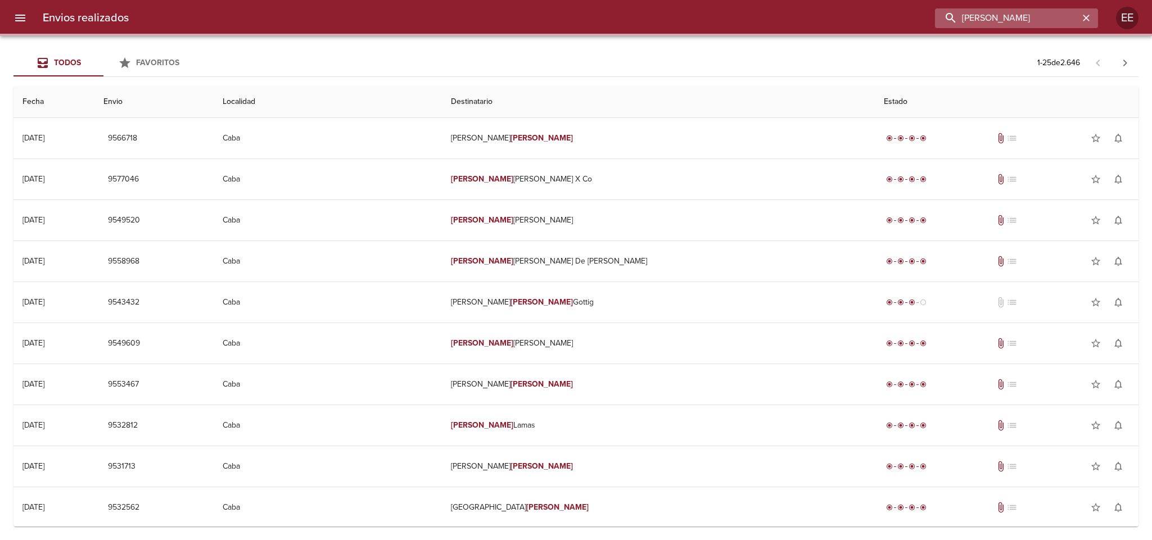
drag, startPoint x: 1027, startPoint y: 16, endPoint x: 1027, endPoint y: 66, distance: 50.0
click at [1027, 17] on input "[PERSON_NAME]" at bounding box center [1007, 18] width 144 height 20
drag, startPoint x: 1021, startPoint y: 17, endPoint x: 1089, endPoint y: 19, distance: 67.5
click at [1089, 19] on div "[PERSON_NAME]" at bounding box center [1016, 18] width 163 height 20
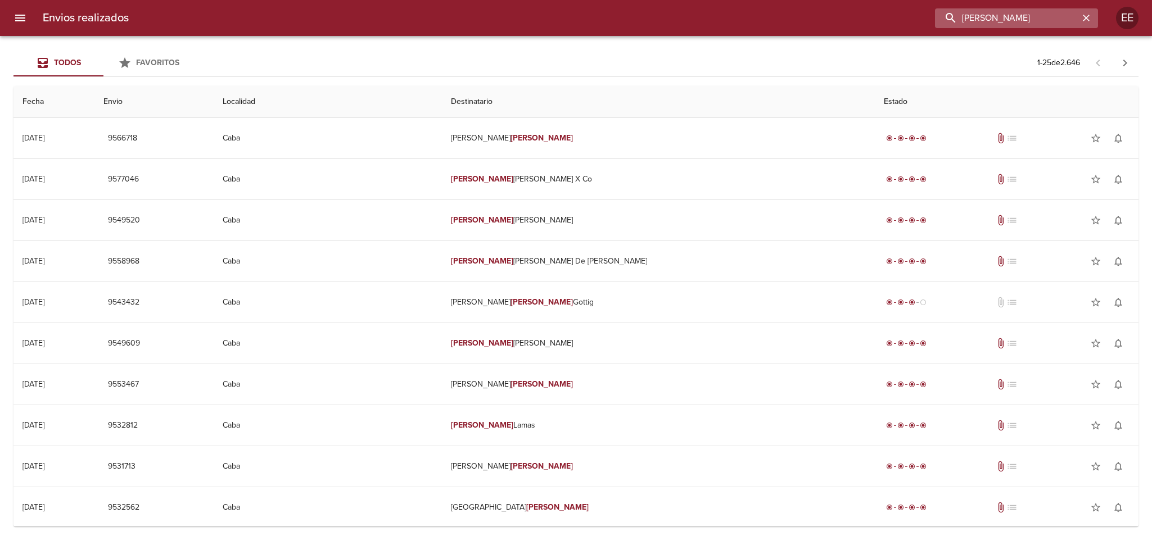
drag, startPoint x: 1039, startPoint y: 12, endPoint x: 1034, endPoint y: 19, distance: 8.9
click at [1038, 12] on input "[PERSON_NAME]" at bounding box center [1007, 18] width 144 height 20
click at [1035, 19] on input "[PERSON_NAME]" at bounding box center [1007, 18] width 144 height 20
drag, startPoint x: 1026, startPoint y: 22, endPoint x: 883, endPoint y: 21, distance: 142.8
click at [883, 21] on div "[PERSON_NAME]" at bounding box center [618, 18] width 961 height 20
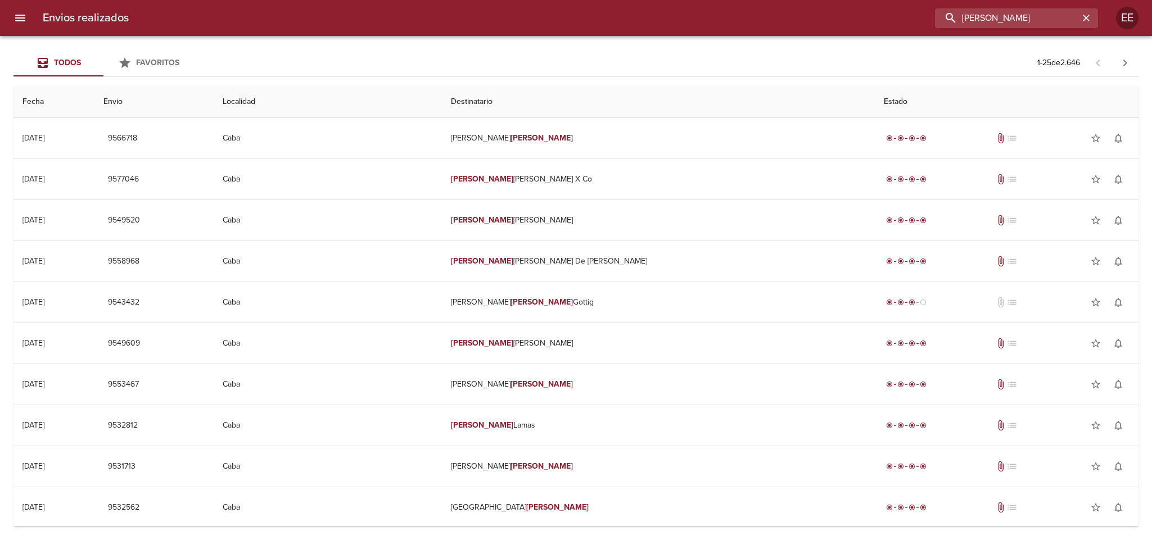
paste input "TACTACA"
type input "[PERSON_NAME]"
